Goal: Information Seeking & Learning: Learn about a topic

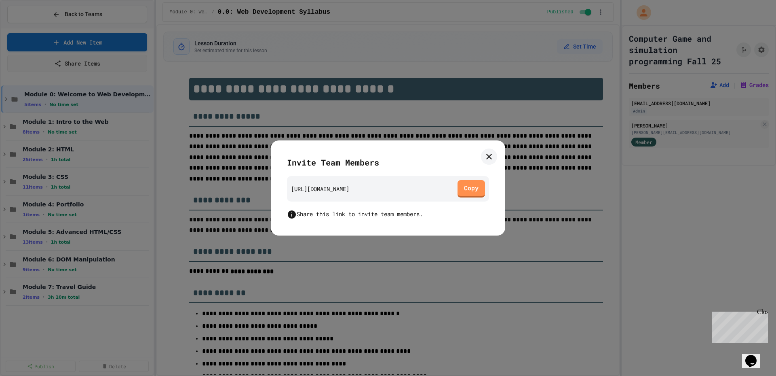
click at [494, 163] on div "Invite Team Members [URL][DOMAIN_NAME] Copy Share this link to invite team memb…" at bounding box center [388, 187] width 235 height 95
click at [486, 152] on icon at bounding box center [489, 157] width 10 height 10
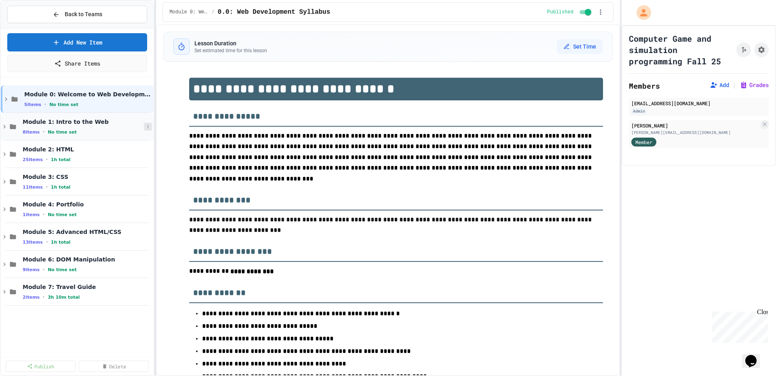
click at [147, 125] on icon at bounding box center [148, 126] width 5 height 5
click at [740, 83] on div at bounding box center [388, 188] width 776 height 376
click at [742, 85] on button "Grades" at bounding box center [754, 85] width 29 height 8
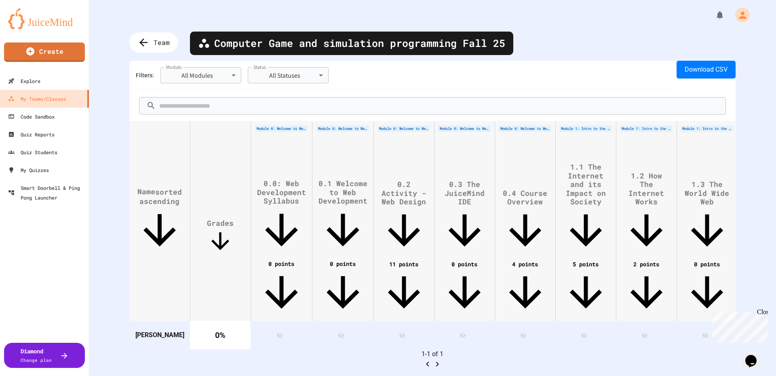
click at [280, 321] on th at bounding box center [281, 335] width 61 height 28
click at [279, 333] on icon at bounding box center [280, 335] width 6 height 5
click at [150, 27] on div "**********" at bounding box center [432, 188] width 687 height 376
click at [156, 39] on span "Team" at bounding box center [163, 42] width 18 height 11
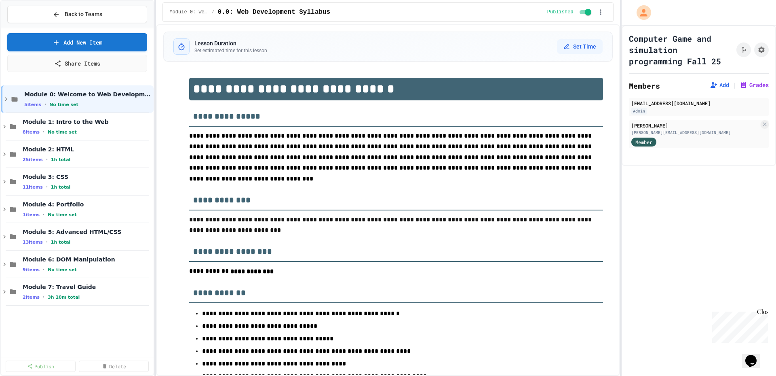
click at [99, 2] on div "Back to Teams" at bounding box center [77, 14] width 153 height 27
click at [99, 21] on button "Back to Teams" at bounding box center [77, 14] width 140 height 17
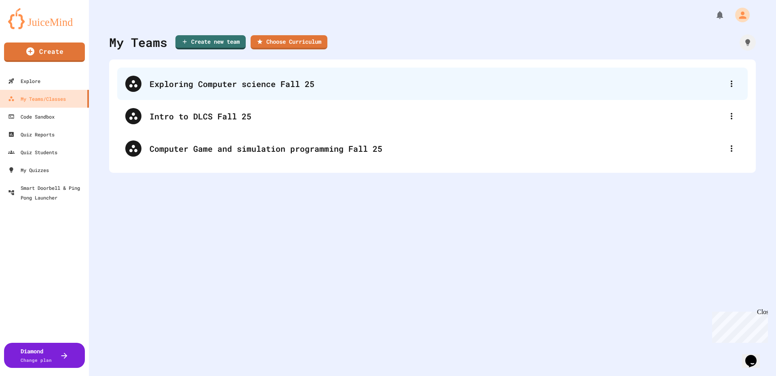
click at [251, 92] on div "Exploring Computer science Fall 25" at bounding box center [432, 84] width 631 height 32
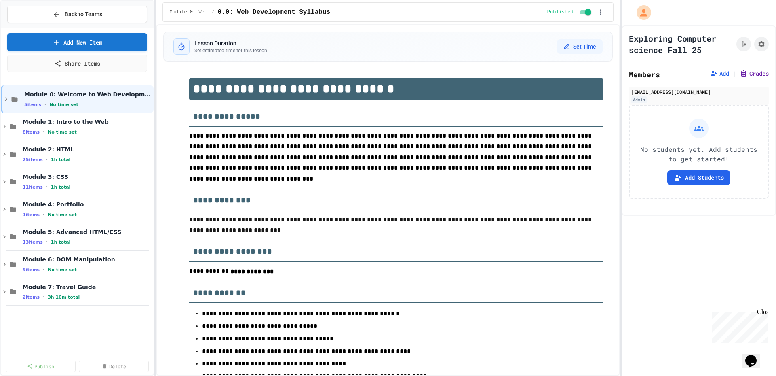
click at [750, 73] on button "Grades" at bounding box center [754, 74] width 29 height 8
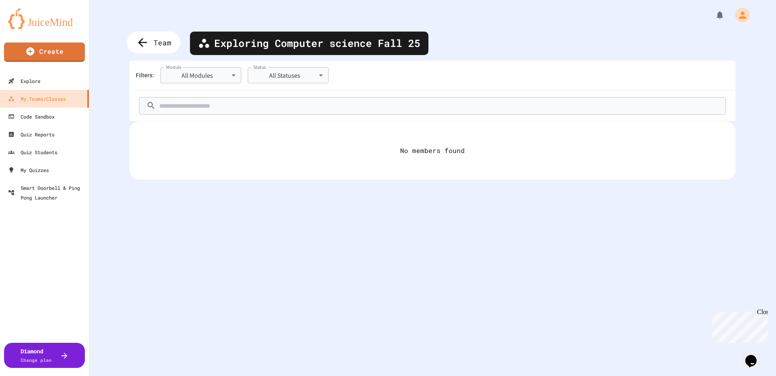
click at [144, 40] on icon at bounding box center [142, 42] width 13 height 13
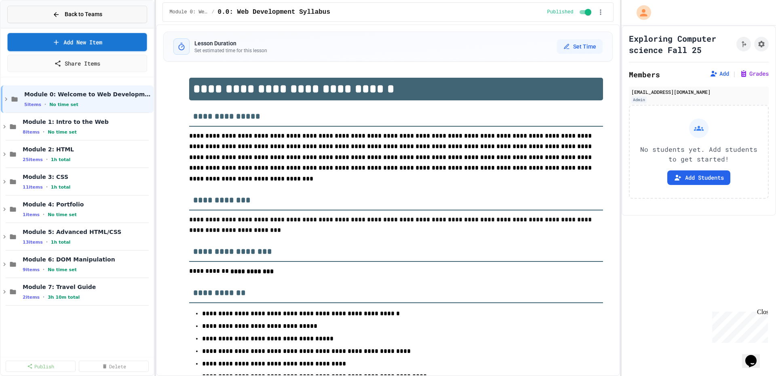
click at [127, 17] on button "Back to Teams" at bounding box center [77, 14] width 140 height 17
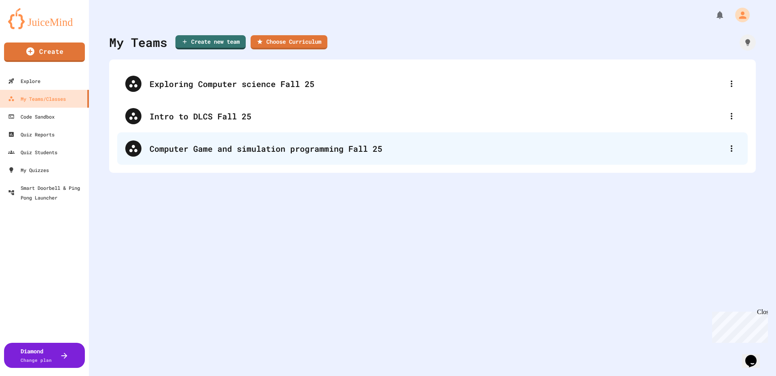
click at [197, 146] on div "Computer Game and simulation programming Fall 25" at bounding box center [437, 148] width 574 height 12
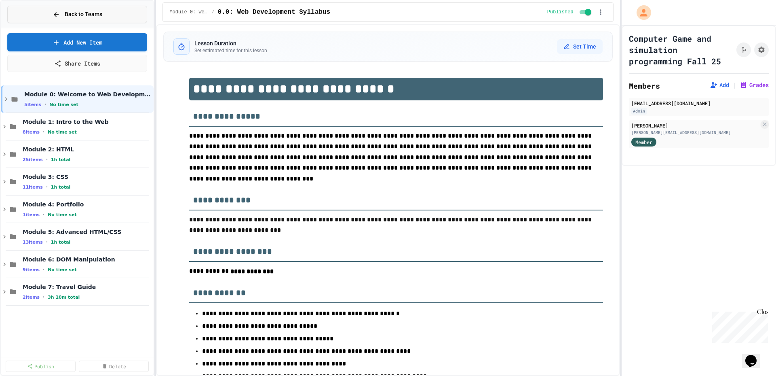
click at [127, 15] on button "Back to Teams" at bounding box center [77, 14] width 140 height 17
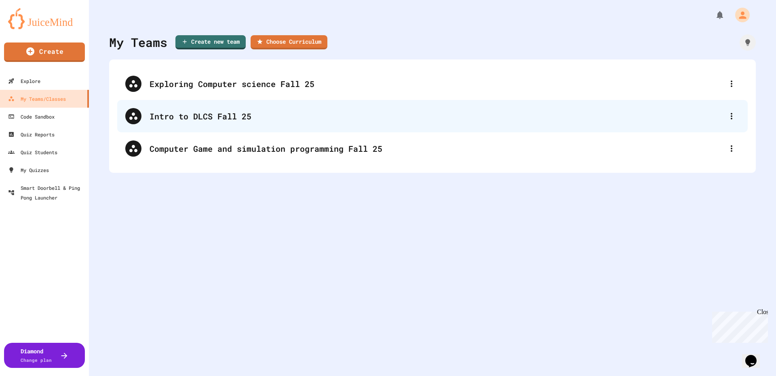
click at [211, 112] on div "Intro to DLCS Fall 25" at bounding box center [437, 116] width 574 height 12
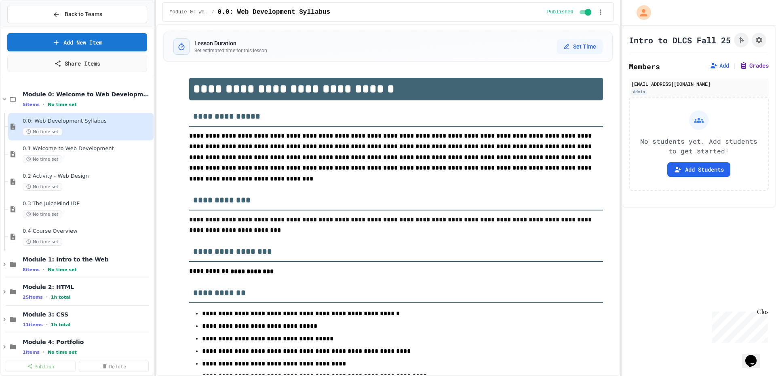
click at [752, 70] on button "Grades" at bounding box center [754, 65] width 29 height 8
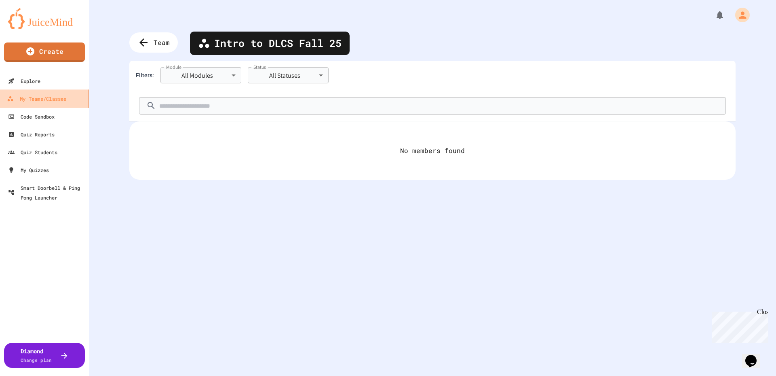
click at [32, 93] on link "My Teams/Classes" at bounding box center [45, 98] width 92 height 18
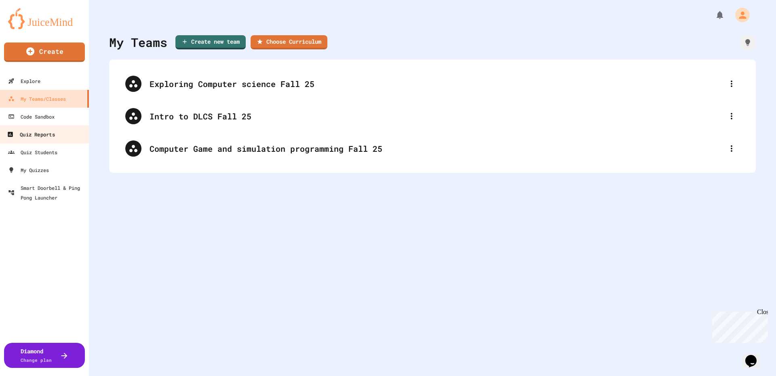
click at [55, 136] on div "Quiz Reports" at bounding box center [31, 134] width 48 height 10
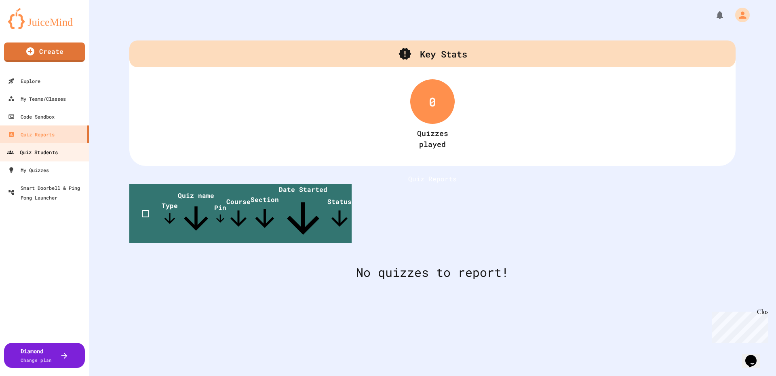
click at [54, 157] on link "Quiz Students" at bounding box center [45, 152] width 92 height 18
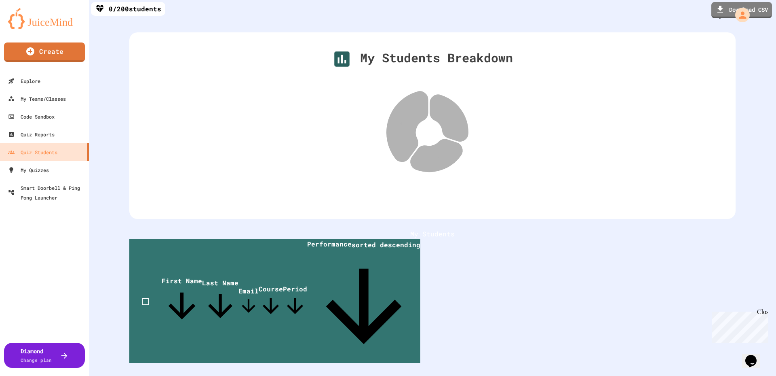
click at [403, 127] on icon at bounding box center [407, 126] width 41 height 70
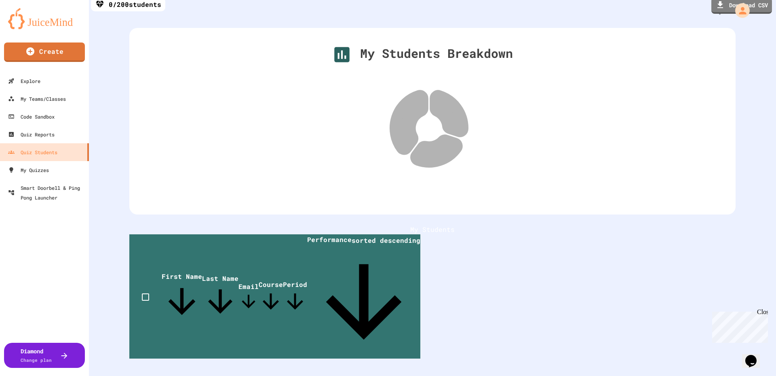
scroll to position [9, 0]
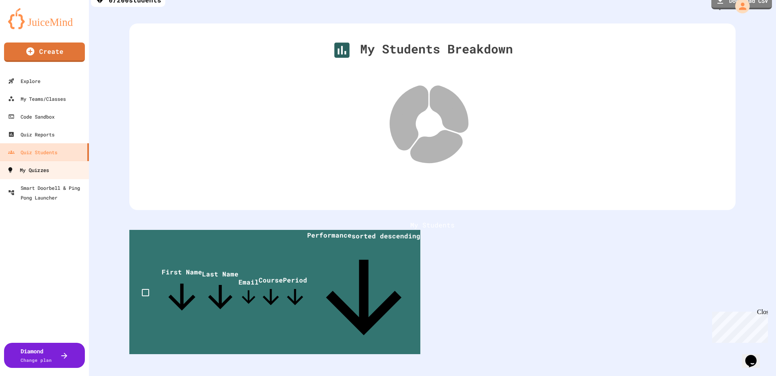
click at [36, 170] on div "My Quizzes" at bounding box center [28, 170] width 42 height 10
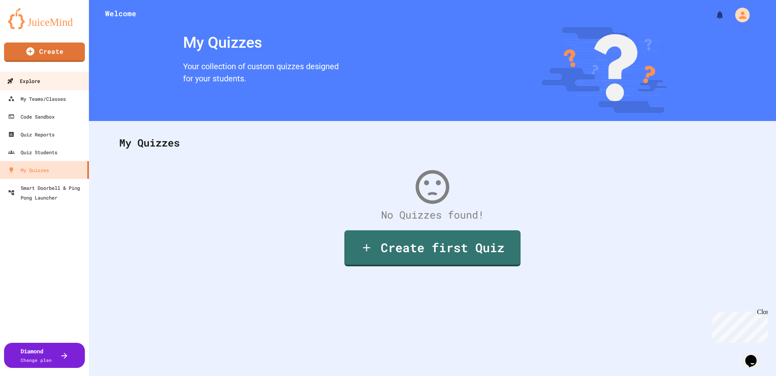
click at [42, 79] on link "Explore" at bounding box center [45, 81] width 92 height 18
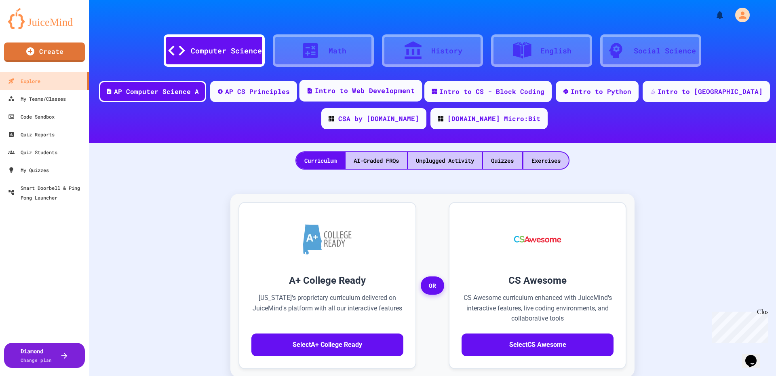
click at [421, 82] on div "Intro to Web Development" at bounding box center [361, 91] width 123 height 22
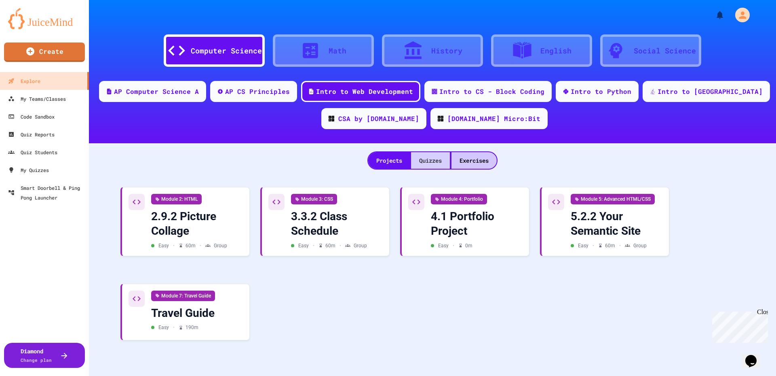
click at [424, 163] on div "Quizzes" at bounding box center [430, 160] width 39 height 17
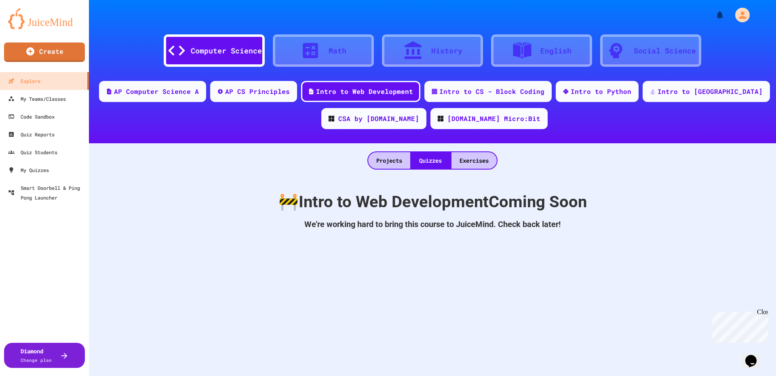
click at [469, 172] on div "🚧 Intro to Web Development Coming Soon We're working hard to bring this course …" at bounding box center [432, 209] width 687 height 81
click at [471, 163] on div "Exercises" at bounding box center [474, 160] width 45 height 17
